Goal: Task Accomplishment & Management: Complete application form

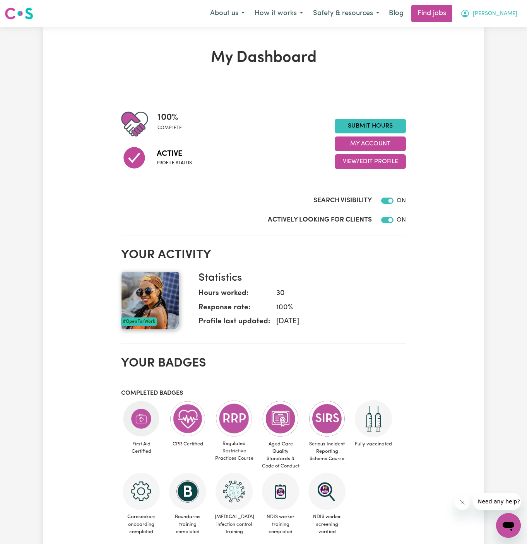
click at [501, 11] on span "[PERSON_NAME]" at bounding box center [495, 14] width 44 height 9
click at [499, 28] on link "My Account" at bounding box center [491, 30] width 61 height 15
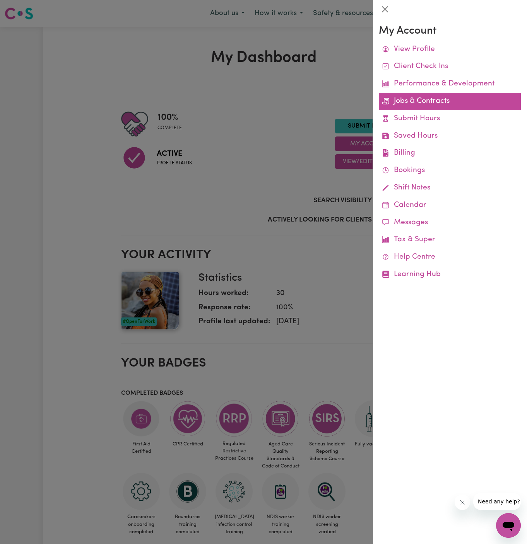
click at [438, 101] on link "Jobs & Contracts" at bounding box center [450, 101] width 142 height 17
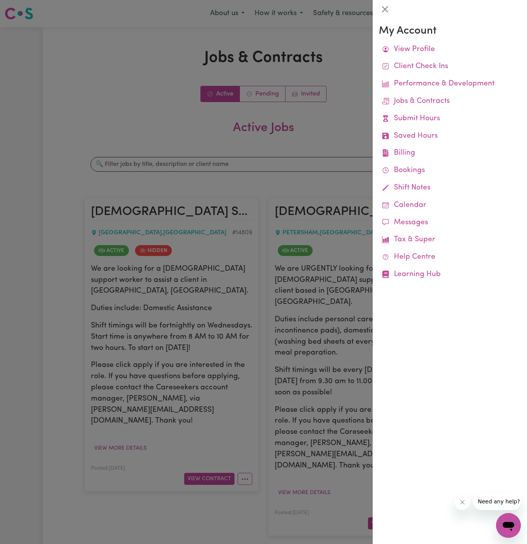
click at [272, 97] on div at bounding box center [263, 272] width 527 height 544
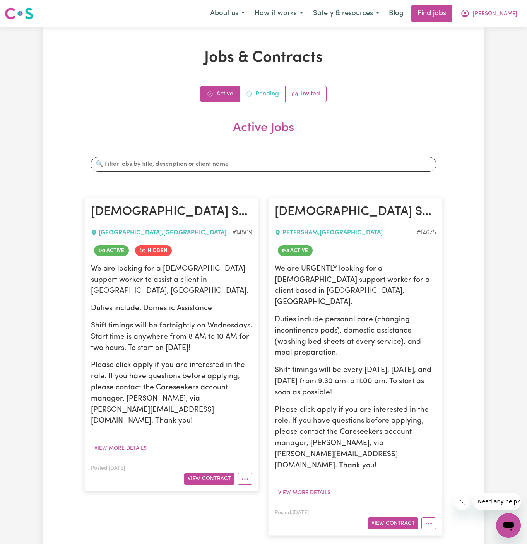
click at [262, 97] on link "Pending" at bounding box center [263, 93] width 46 height 15
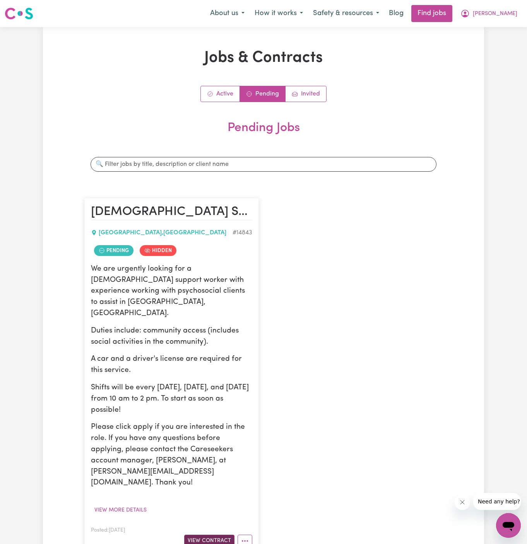
click at [210, 535] on button "View Contract" at bounding box center [209, 541] width 50 height 12
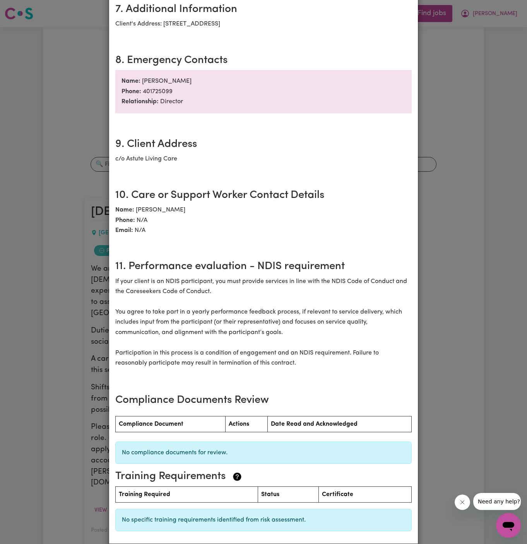
scroll to position [780, 0]
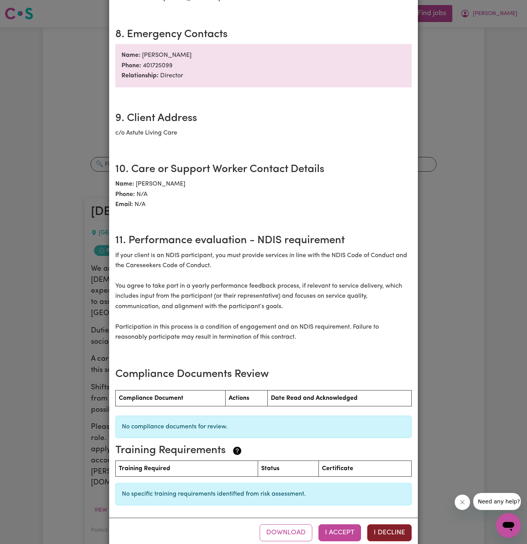
click at [391, 525] on button "I Decline" at bounding box center [389, 533] width 44 height 17
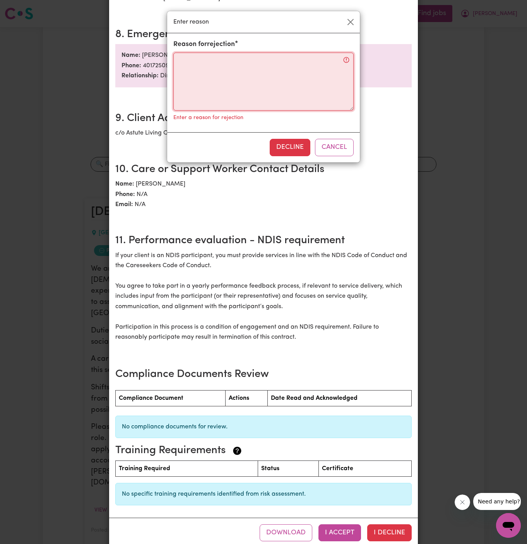
click at [301, 96] on textarea "Reason for rejection" at bounding box center [263, 82] width 180 height 58
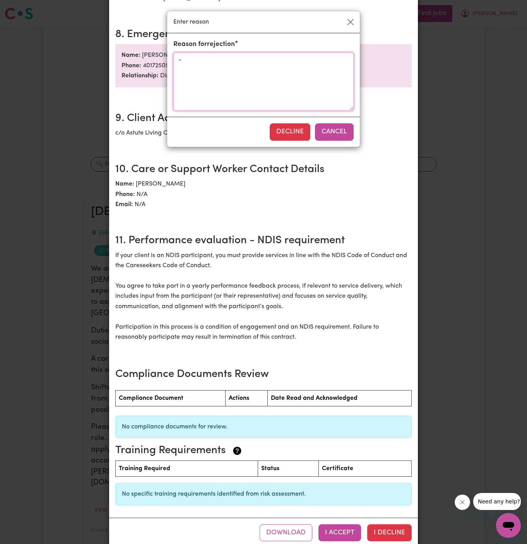
type textarea "-"
drag, startPoint x: 342, startPoint y: 131, endPoint x: 337, endPoint y: 131, distance: 5.0
click at [337, 131] on button "Cancel" at bounding box center [334, 131] width 39 height 17
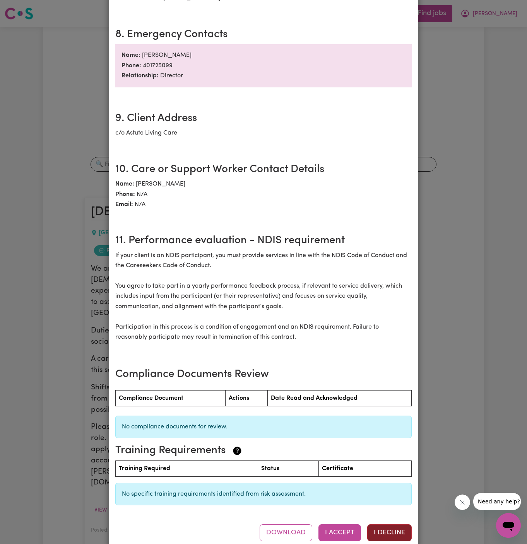
click at [380, 525] on button "I Decline" at bounding box center [389, 533] width 44 height 17
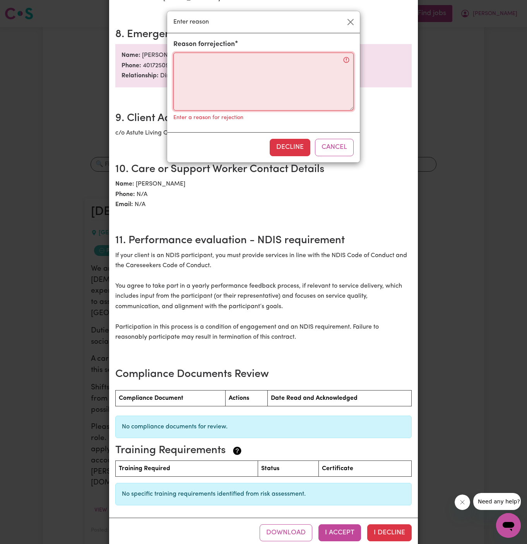
click at [275, 67] on textarea "Reason for rejection" at bounding box center [263, 82] width 180 height 58
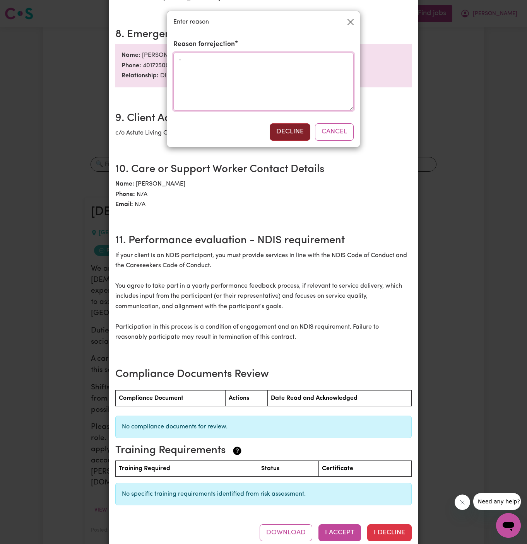
type textarea "-"
click at [285, 130] on button "Decline" at bounding box center [290, 131] width 41 height 17
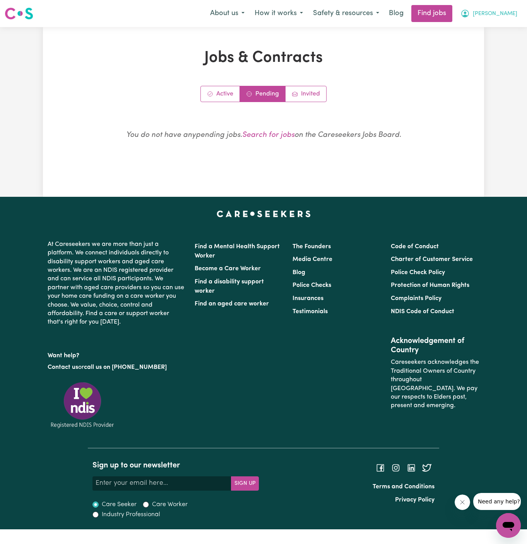
click at [494, 12] on span "Jannat Masembe" at bounding box center [495, 14] width 44 height 9
click at [504, 61] on link "Logout" at bounding box center [491, 59] width 61 height 15
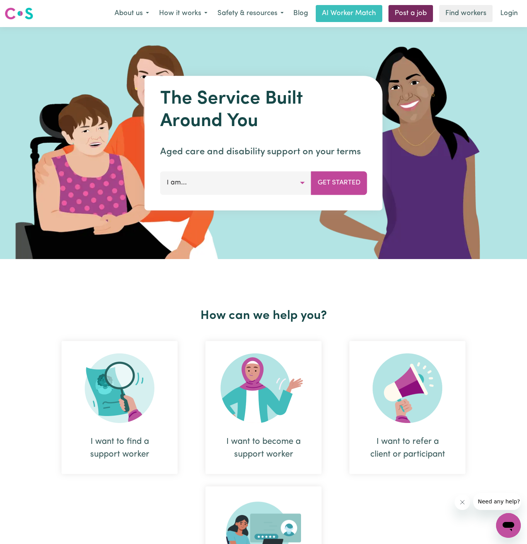
click at [432, 11] on link "Post a job" at bounding box center [410, 13] width 44 height 17
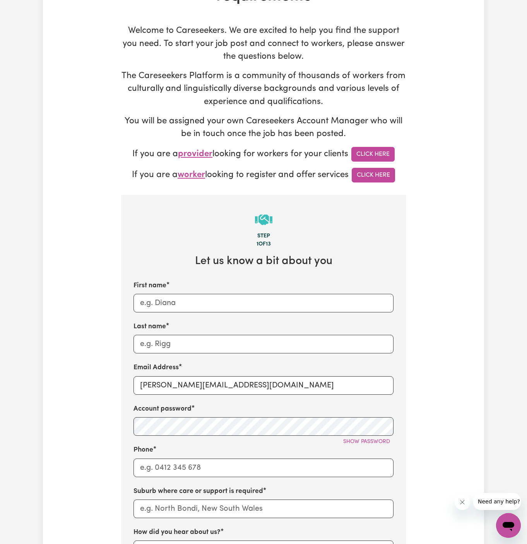
scroll to position [115, 0]
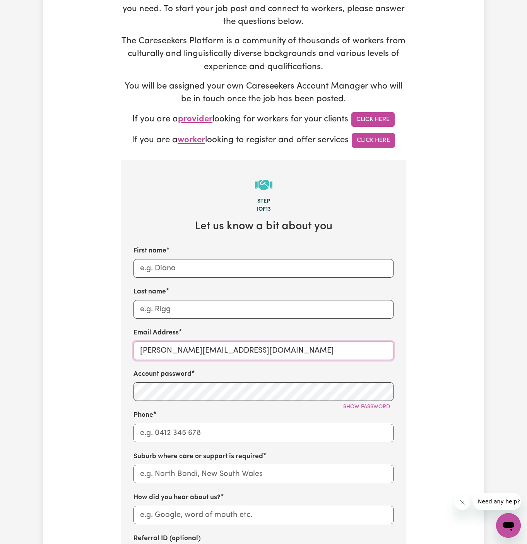
drag, startPoint x: 160, startPoint y: 355, endPoint x: 296, endPoint y: 349, distance: 135.5
click at [296, 349] on input "dyan@careseekers.com.au" at bounding box center [263, 351] width 260 height 19
click at [207, 358] on input "dyan@careseekers.com.au" at bounding box center [263, 351] width 260 height 19
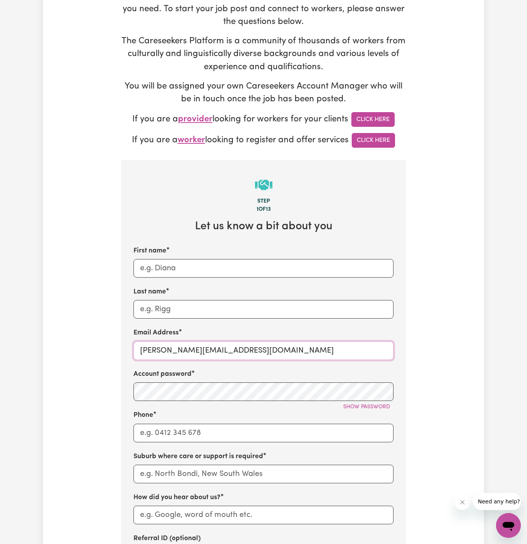
paste input "ClientDandenongLHS"
click at [206, 357] on input "ClientDandenongLHS@careseekers.com.au" at bounding box center [263, 351] width 260 height 19
drag, startPoint x: 201, startPoint y: 351, endPoint x: 117, endPoint y: 351, distance: 84.0
click at [117, 351] on div "Tell us your care and support requirements Welcome to Careseekers. We are excit…" at bounding box center [263, 352] width 294 height 837
type input "ClientDandenongLHS@careseekers.com.au"
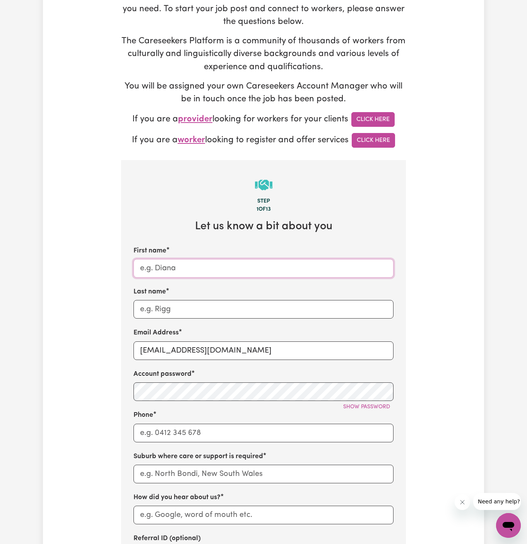
click at [181, 271] on input "First name" at bounding box center [263, 268] width 260 height 19
paste input "ClientDandenong"
click at [161, 270] on input "ClientDandenong" at bounding box center [263, 268] width 260 height 19
type input "Client Dandenong"
click at [341, 311] on input "Last name" at bounding box center [263, 309] width 260 height 19
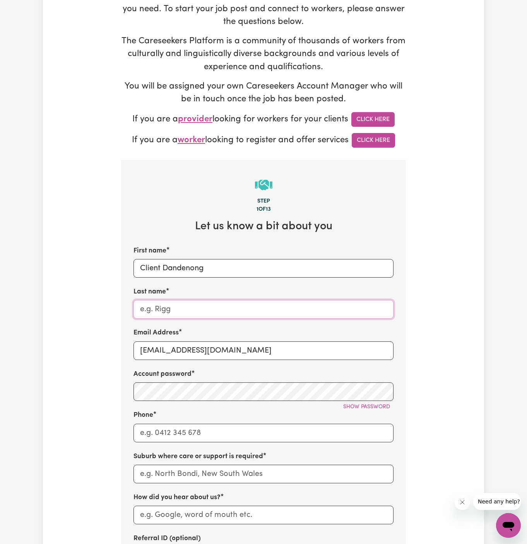
click at [341, 311] on input "Last name" at bounding box center [263, 309] width 260 height 19
paste input "LHS"
type input "LHS"
click at [352, 327] on div "First name Client Dandenong Last name LHS Email Address ClientDandenongLHS@care…" at bounding box center [263, 406] width 260 height 320
click at [233, 405] on div "Show password" at bounding box center [263, 407] width 260 height 12
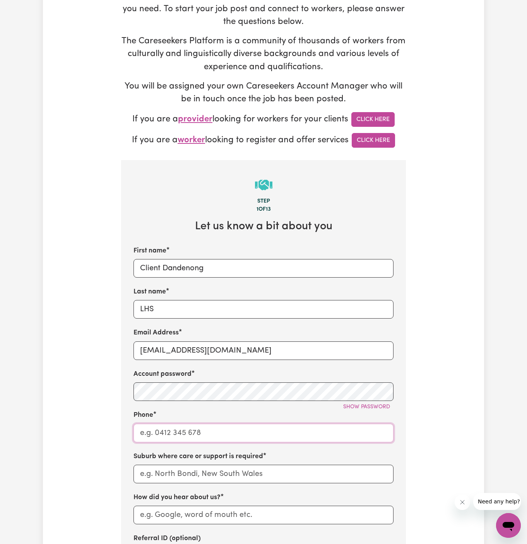
click at [248, 438] on input "Phone" at bounding box center [263, 433] width 260 height 19
type input "1300765465"
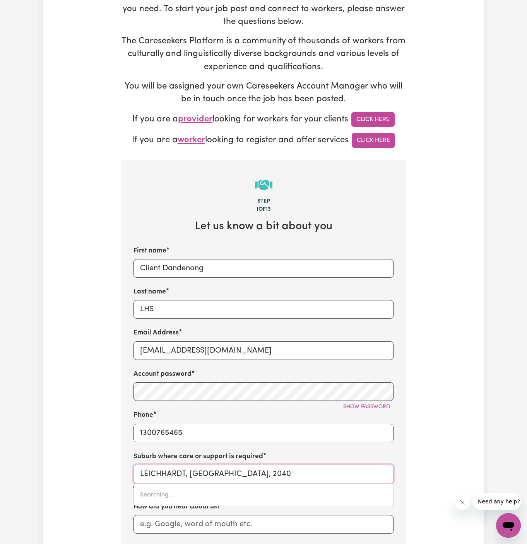
click at [289, 479] on input "LEICHHARDT, New South Wales, 2040" at bounding box center [263, 474] width 260 height 19
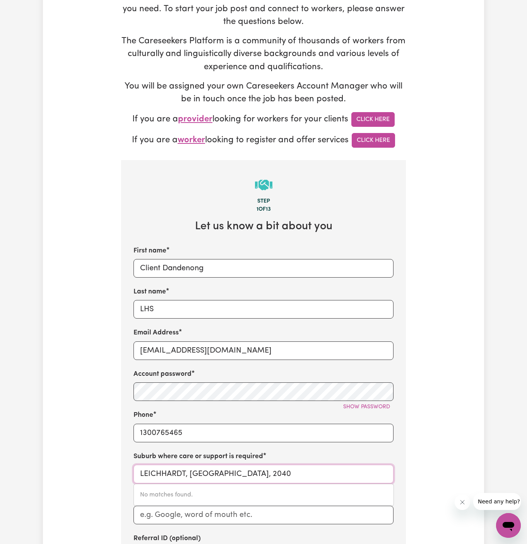
click at [280, 474] on input "LEICHHARDT, New South Wales, 2040" at bounding box center [263, 474] width 260 height 19
paste input "Dandenong1"
click at [280, 474] on input "LEICHHARDT, New South Wales, Dandenong" at bounding box center [263, 474] width 260 height 19
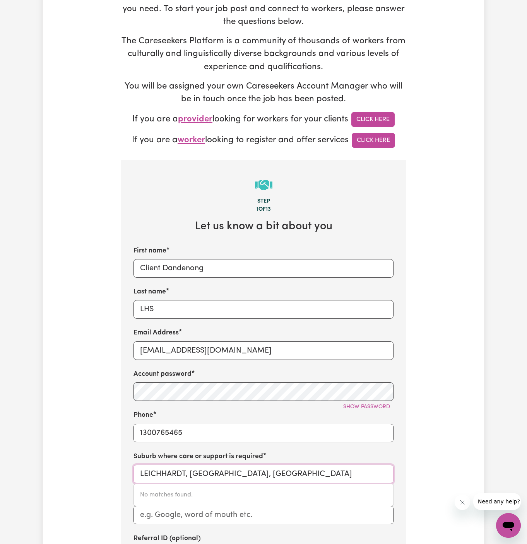
click at [280, 474] on input "LEICHHARDT, New South Wales, Dandenong" at bounding box center [263, 474] width 260 height 19
paste input "Dandenong1"
click at [142, 474] on input "Dandenong" at bounding box center [263, 474] width 260 height 19
click at [187, 471] on input "Dandenong" at bounding box center [263, 474] width 260 height 19
type input "Dandenon"
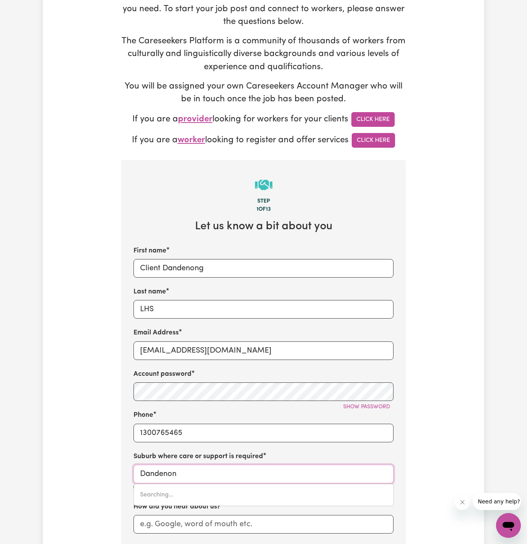
type input "DandenonG, Victoria, 3175"
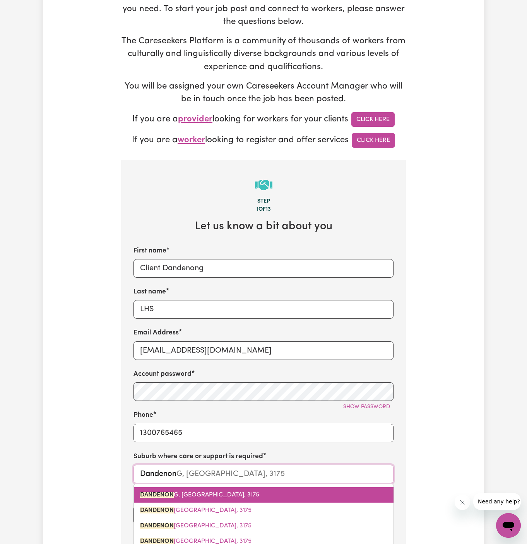
click at [213, 489] on link "DANDENON G, Victoria, 3175" at bounding box center [264, 494] width 260 height 15
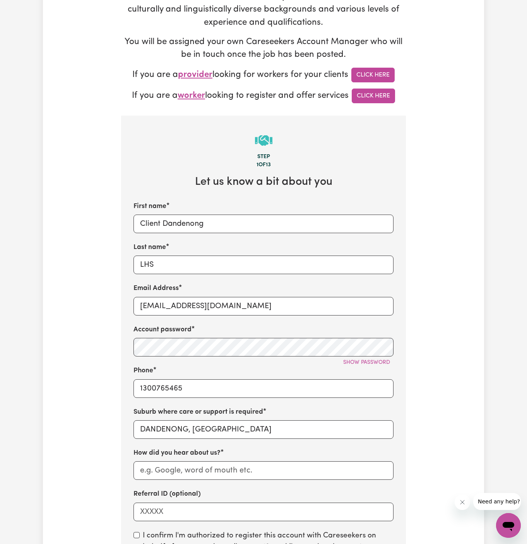
scroll to position [247, 0]
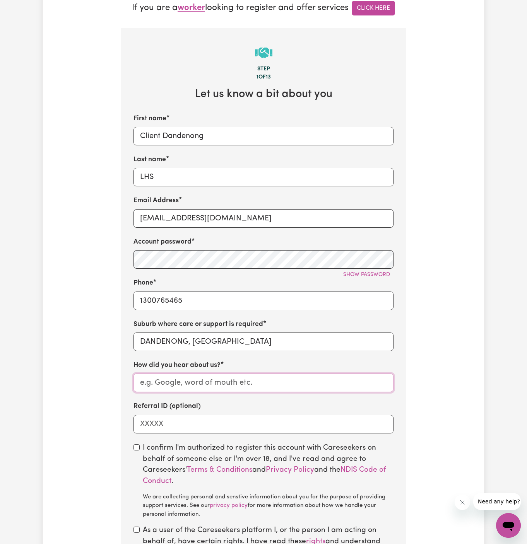
click at [262, 391] on input "How did you hear about us?" at bounding box center [263, 383] width 260 height 19
click at [160, 179] on input "LHS" at bounding box center [263, 177] width 260 height 19
click at [202, 387] on input "How did you hear about us?" at bounding box center [263, 383] width 260 height 19
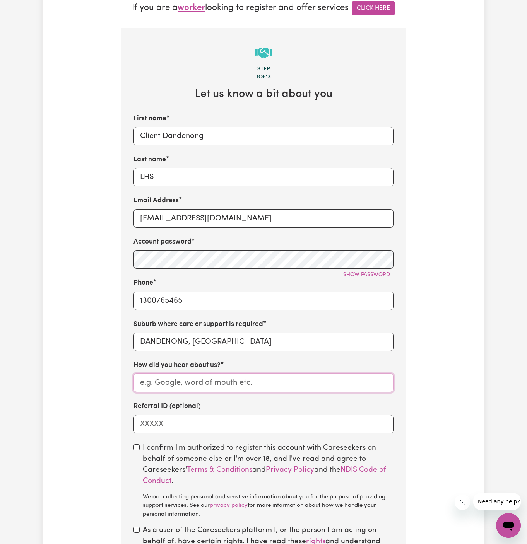
paste input "LHS"
type input "LHS"
click at [136, 445] on input "checkbox" at bounding box center [136, 448] width 6 height 6
checkbox input "true"
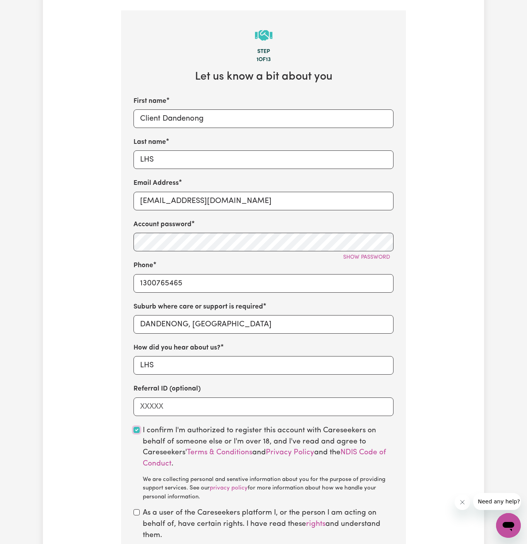
scroll to position [294, 0]
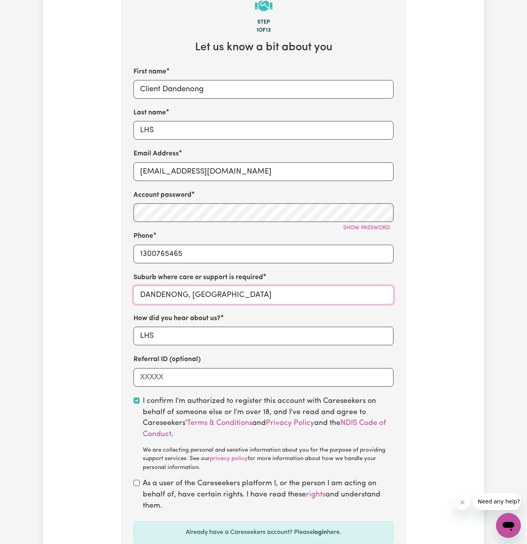
click at [255, 297] on input "DANDENONG, Victoria" at bounding box center [263, 295] width 260 height 19
type input "DANDENONG, Victoria, 3175"
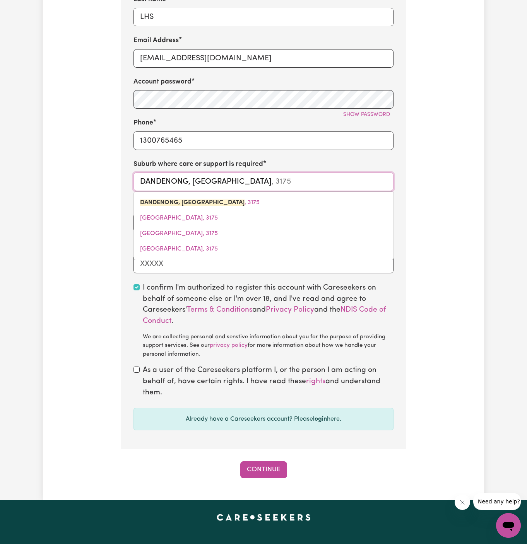
scroll to position [438, 0]
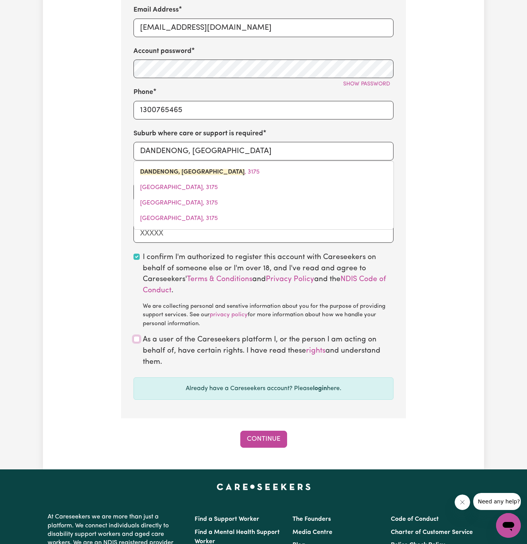
click at [137, 340] on input "checkbox" at bounding box center [136, 339] width 6 height 6
checkbox input "true"
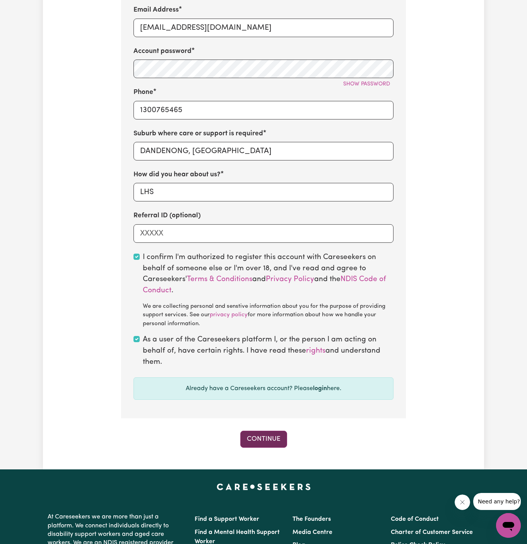
click at [272, 445] on button "Continue" at bounding box center [263, 439] width 47 height 17
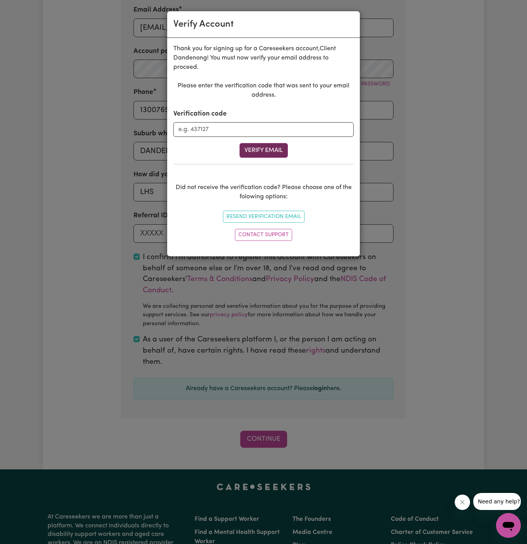
drag, startPoint x: 267, startPoint y: 163, endPoint x: 267, endPoint y: 152, distance: 11.2
click at [267, 156] on div "Please enter the verification code that was sent to your email address. Verific…" at bounding box center [263, 162] width 180 height 163
click at [299, 127] on input "Verification code" at bounding box center [263, 129] width 180 height 15
paste input "745974"
type input "745974"
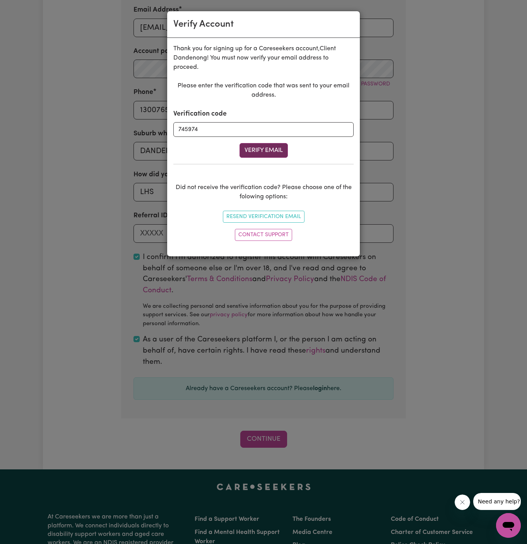
click at [272, 147] on button "Verify Email" at bounding box center [263, 150] width 48 height 15
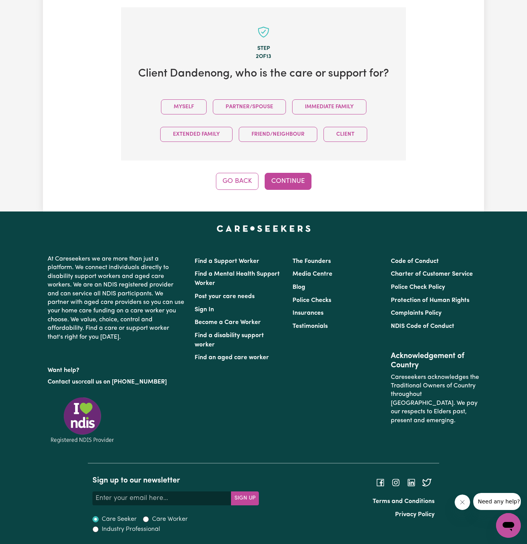
scroll to position [266, 0]
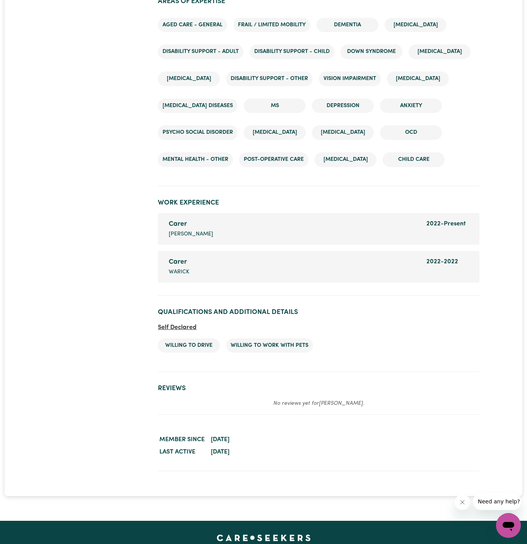
scroll to position [1103, 0]
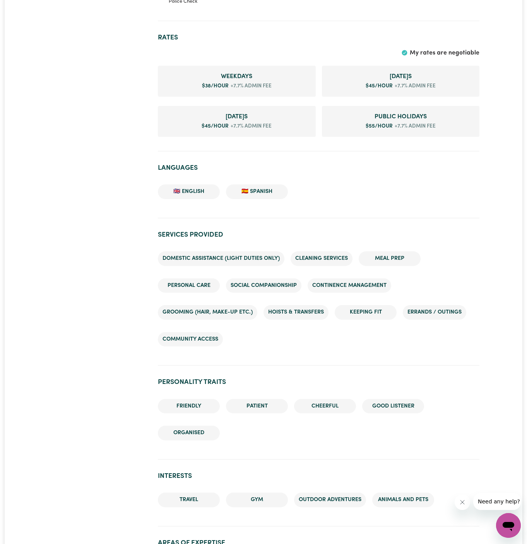
scroll to position [516, 0]
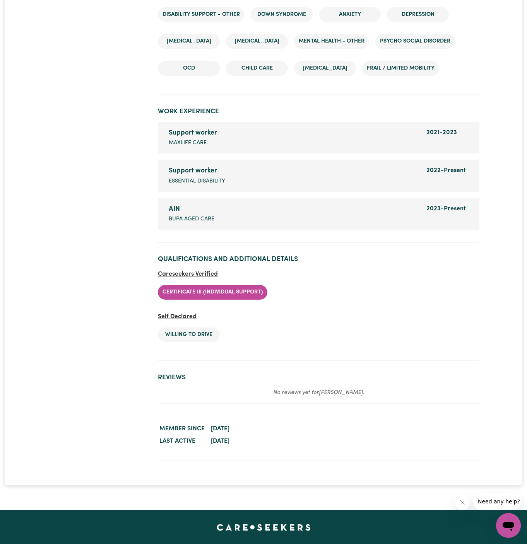
scroll to position [1216, 0]
